Goal: Task Accomplishment & Management: Complete application form

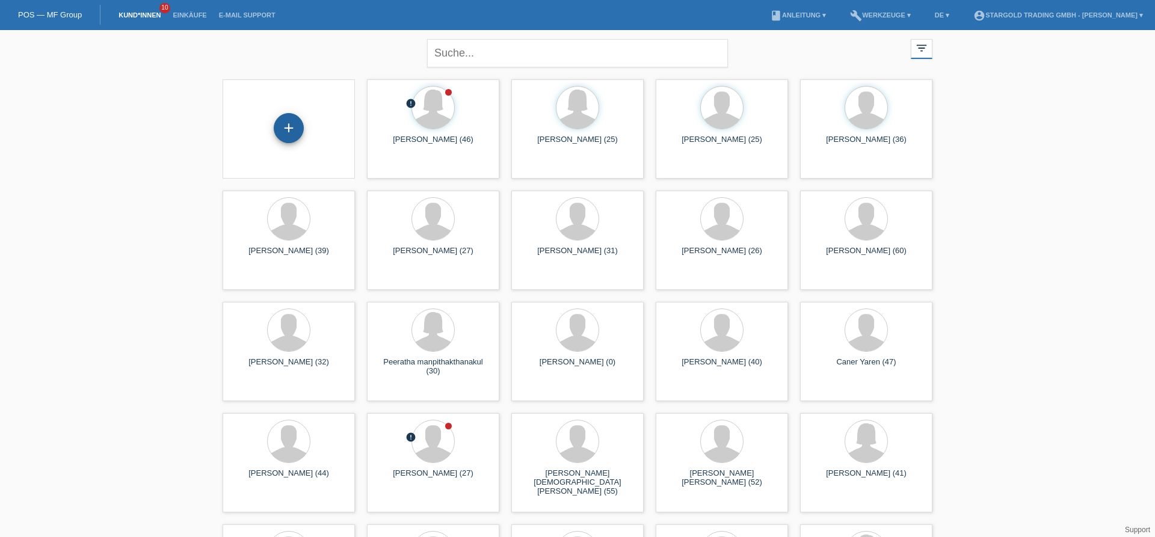
click at [298, 131] on div "+" at bounding box center [289, 128] width 30 height 30
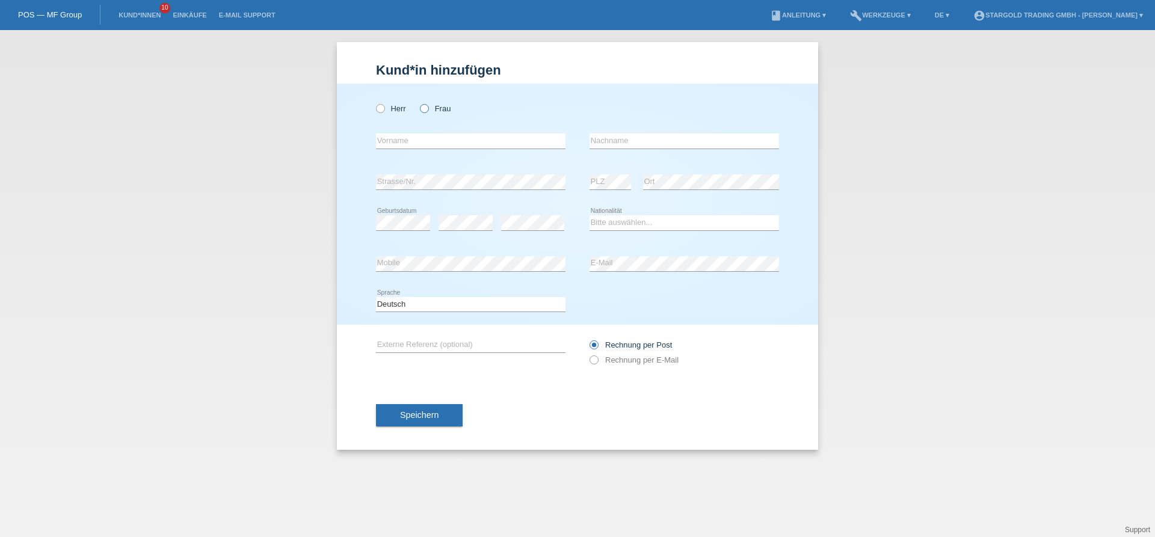
click at [418, 102] on icon at bounding box center [418, 102] width 0 height 0
click at [426, 109] on input "Frau" at bounding box center [424, 108] width 8 height 8
radio input "true"
click at [431, 138] on input "text" at bounding box center [470, 141] width 189 height 15
type input "Stana"
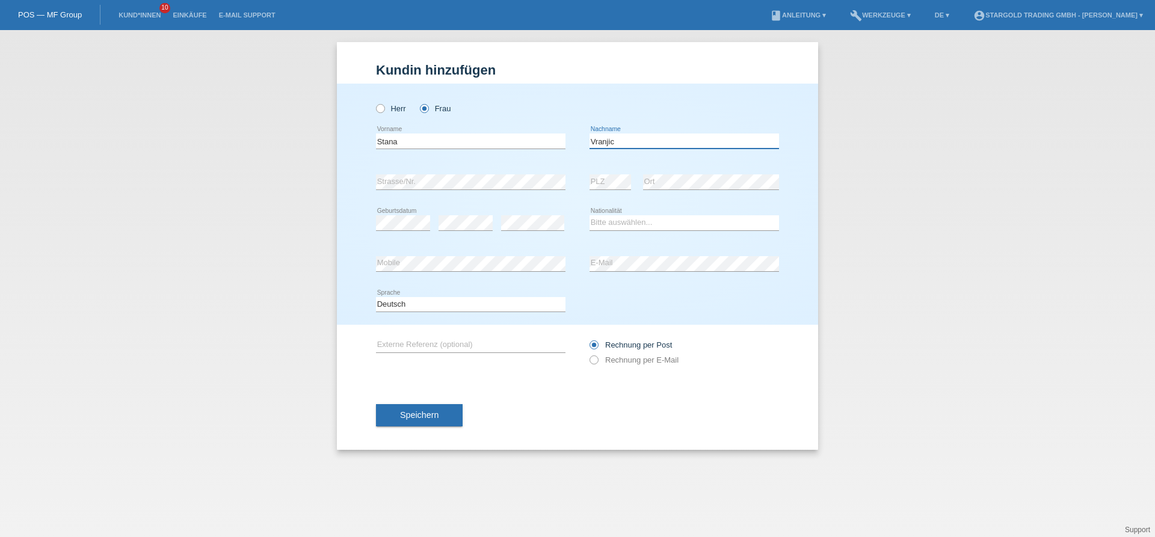
type input "Vranjic"
click at [410, 149] on input "Stana" at bounding box center [470, 141] width 189 height 15
click at [589, 215] on select "Bitte auswählen... Schweiz Deutschland Liechtenstein Österreich ------------ Af…" at bounding box center [683, 222] width 189 height 14
select select "CH"
click option "Schweiz" at bounding box center [0, 0] width 0 height 0
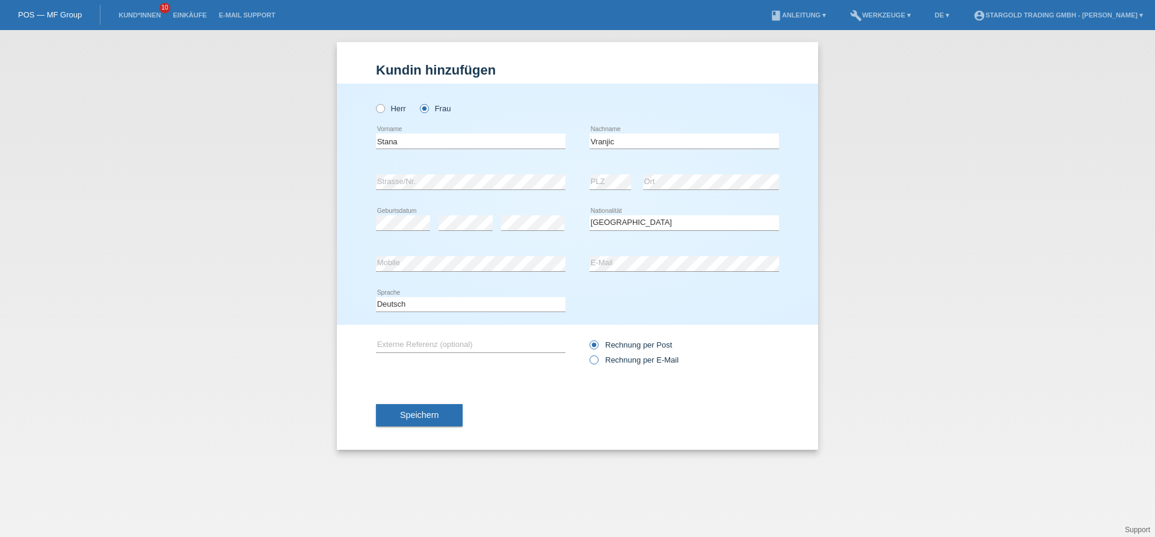
click at [597, 365] on input "Rechnung per E-Mail" at bounding box center [593, 363] width 8 height 15
radio input "true"
click at [412, 420] on span "Speichern" at bounding box center [419, 415] width 38 height 10
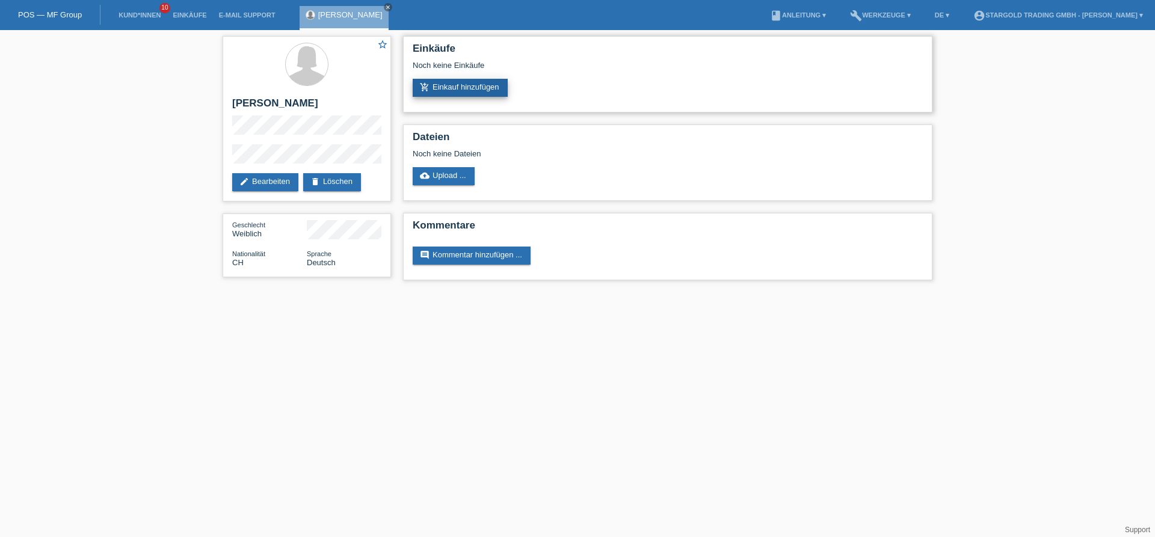
click at [482, 97] on link "add_shopping_cart Einkauf hinzufügen" at bounding box center [460, 88] width 95 height 18
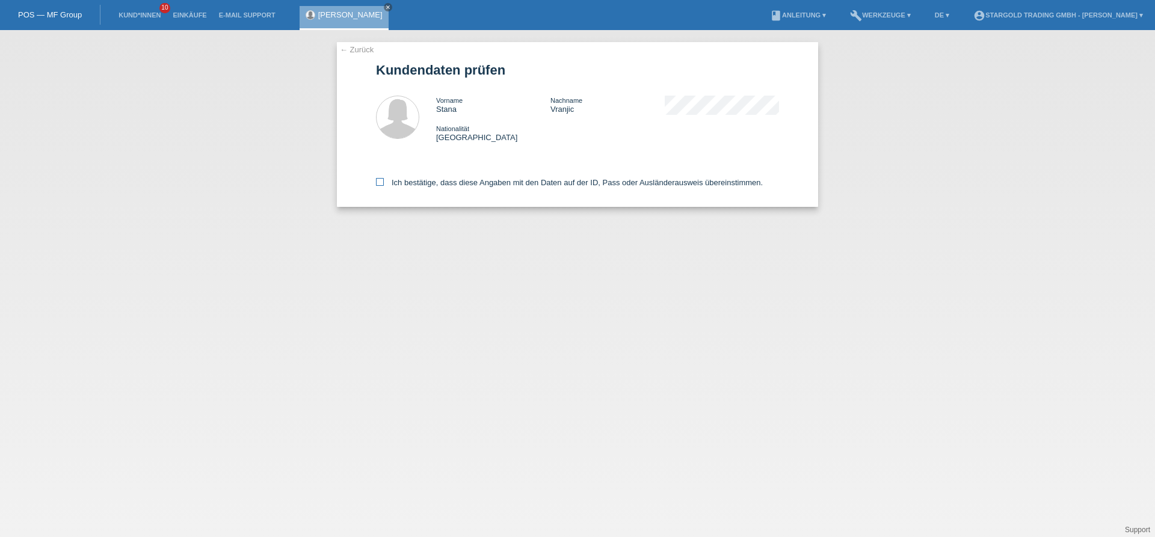
click at [381, 187] on label "Ich bestätige, dass diese Angaben mit den Daten auf der ID, Pass oder Ausländer…" at bounding box center [569, 182] width 387 height 9
click at [381, 186] on input "Ich bestätige, dass diese Angaben mit den Daten auf der ID, Pass oder Ausländer…" at bounding box center [380, 182] width 8 height 8
checkbox input "true"
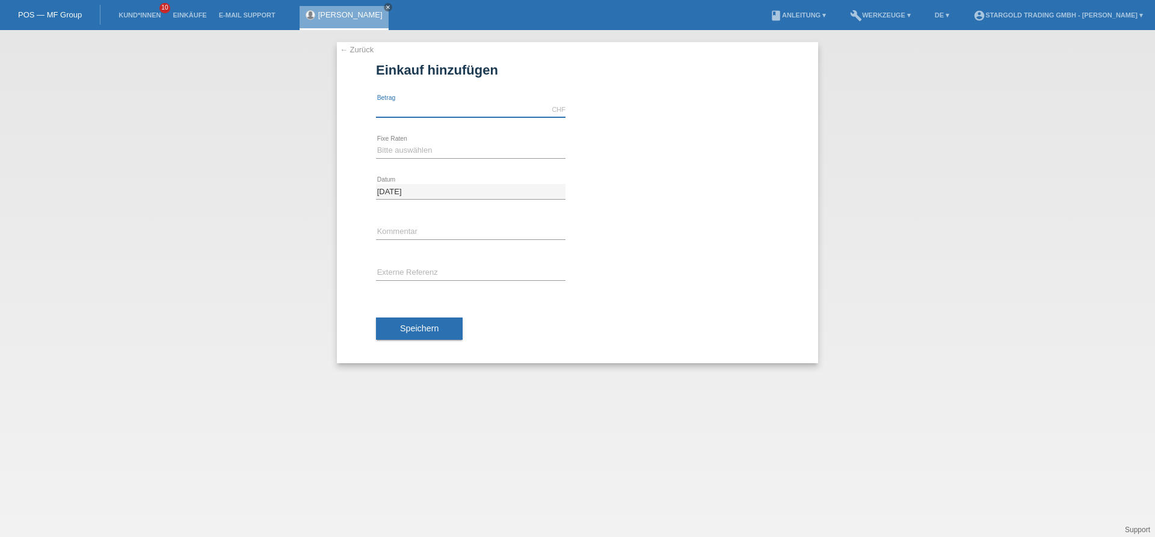
click at [411, 112] on input "text" at bounding box center [470, 109] width 189 height 15
type input "12000.00"
click at [376, 143] on select "Bitte auswählen 6 Raten 12 Raten 18 Raten 24 Raten 36 Raten 48 Raten" at bounding box center [470, 150] width 189 height 14
select select "497"
click option "48 Raten" at bounding box center [0, 0] width 0 height 0
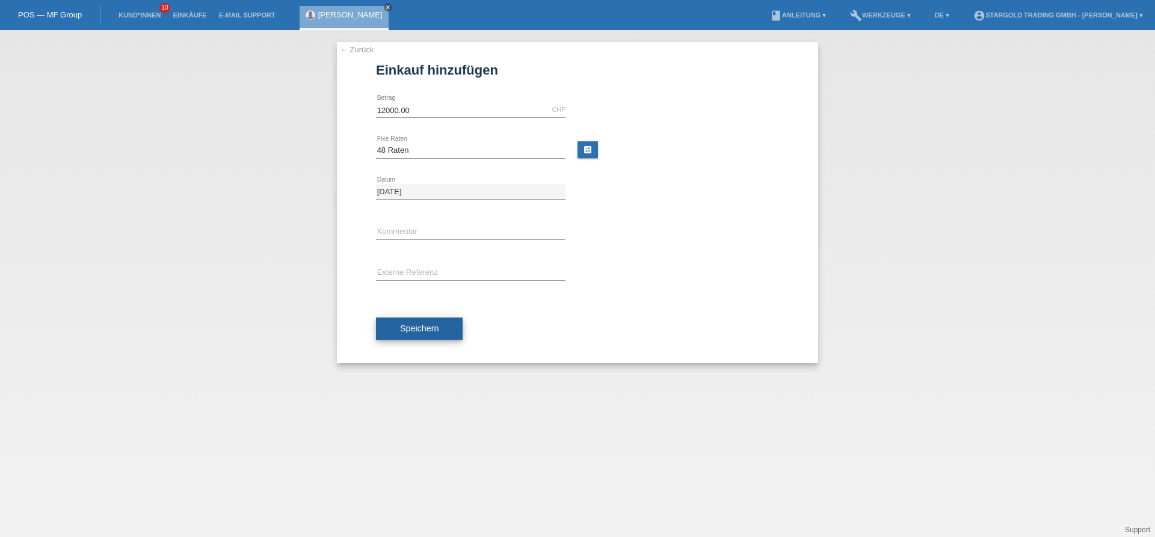
click at [434, 328] on span "Speichern" at bounding box center [419, 329] width 38 height 10
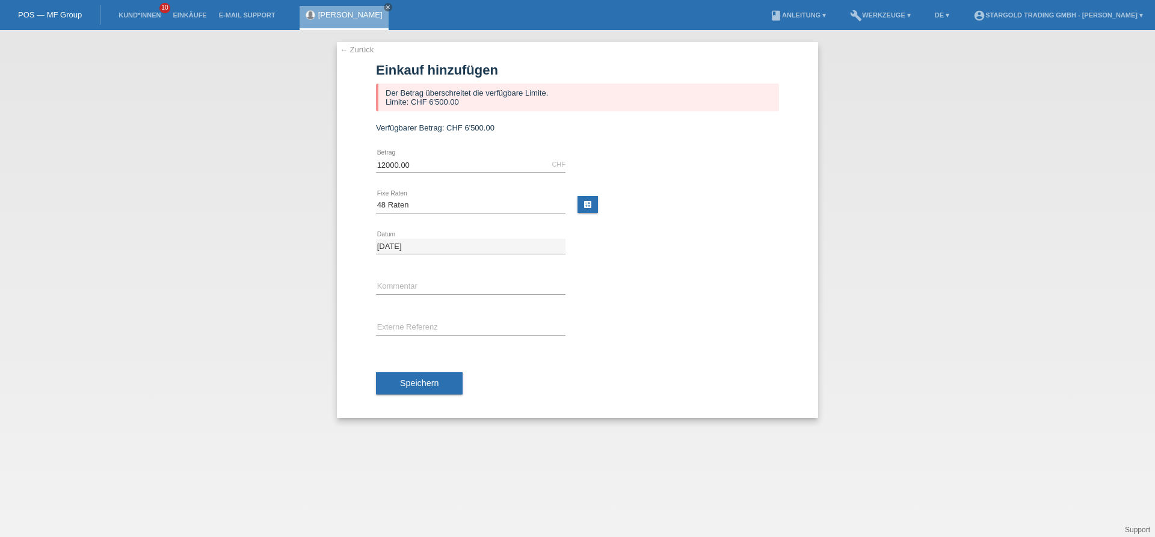
click at [259, 242] on div "← Zurück Einkauf hinzufügen Der Betrag überschreitet die verfügbare Limite. Lim…" at bounding box center [577, 283] width 1155 height 507
click at [385, 8] on icon "close" at bounding box center [388, 7] width 6 height 6
